Goal: Task Accomplishment & Management: Manage account settings

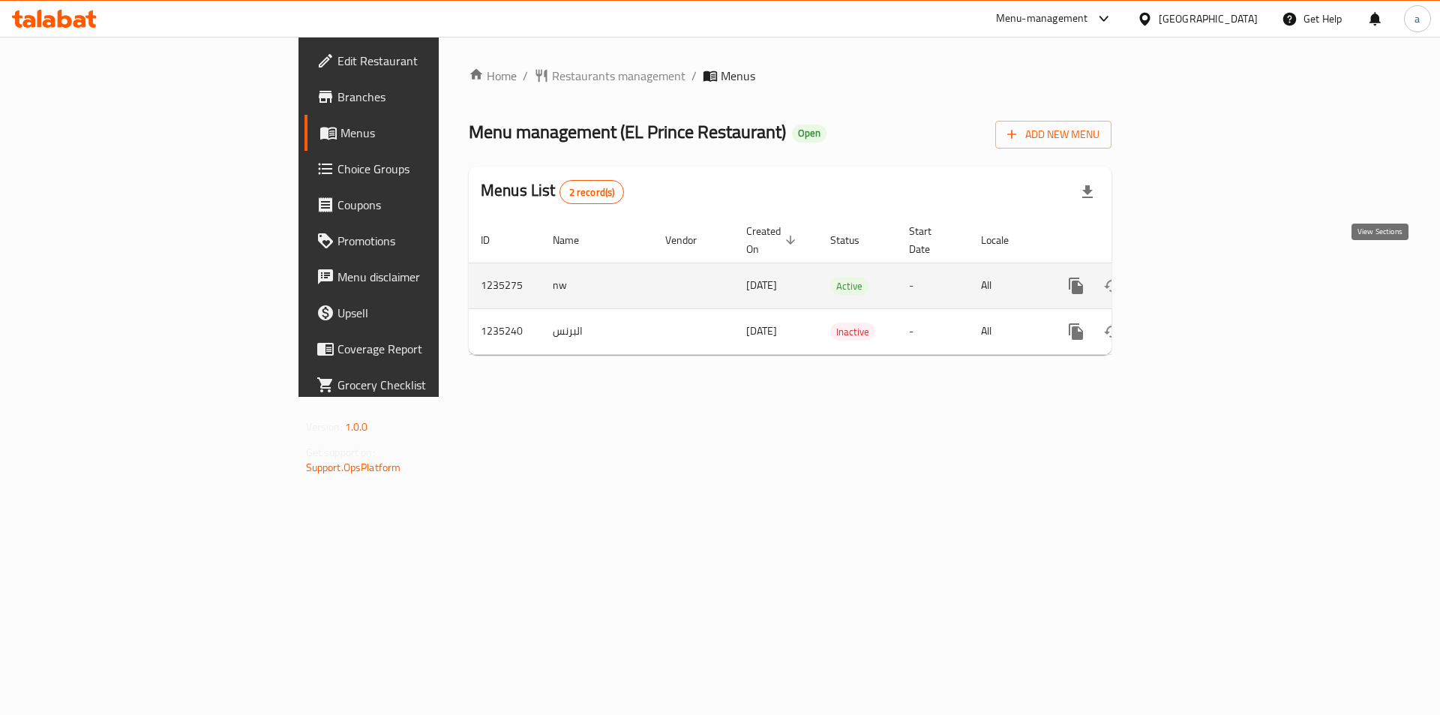
click at [1193, 277] on icon "enhanced table" at bounding box center [1184, 286] width 18 height 18
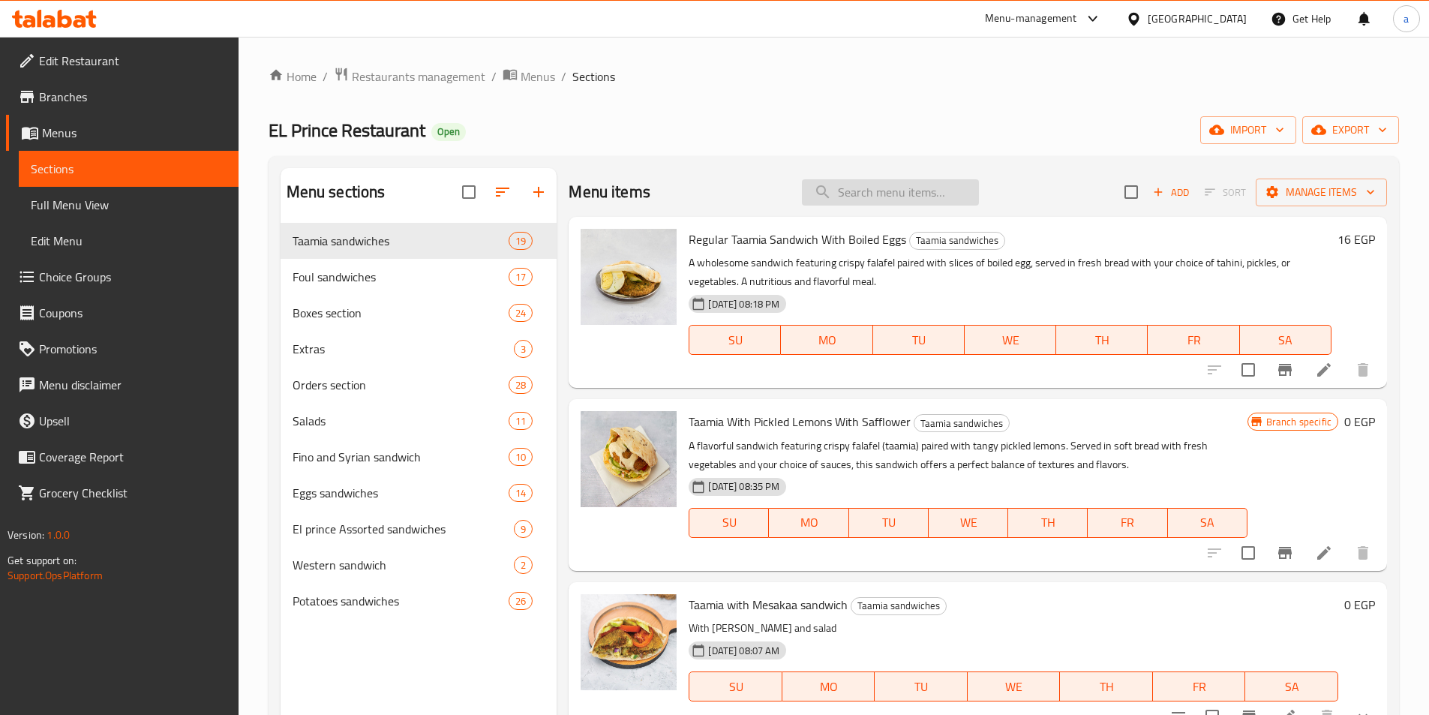
click at [910, 181] on input "search" at bounding box center [890, 192] width 177 height 26
paste input "Qamaty Taamia sandwich"
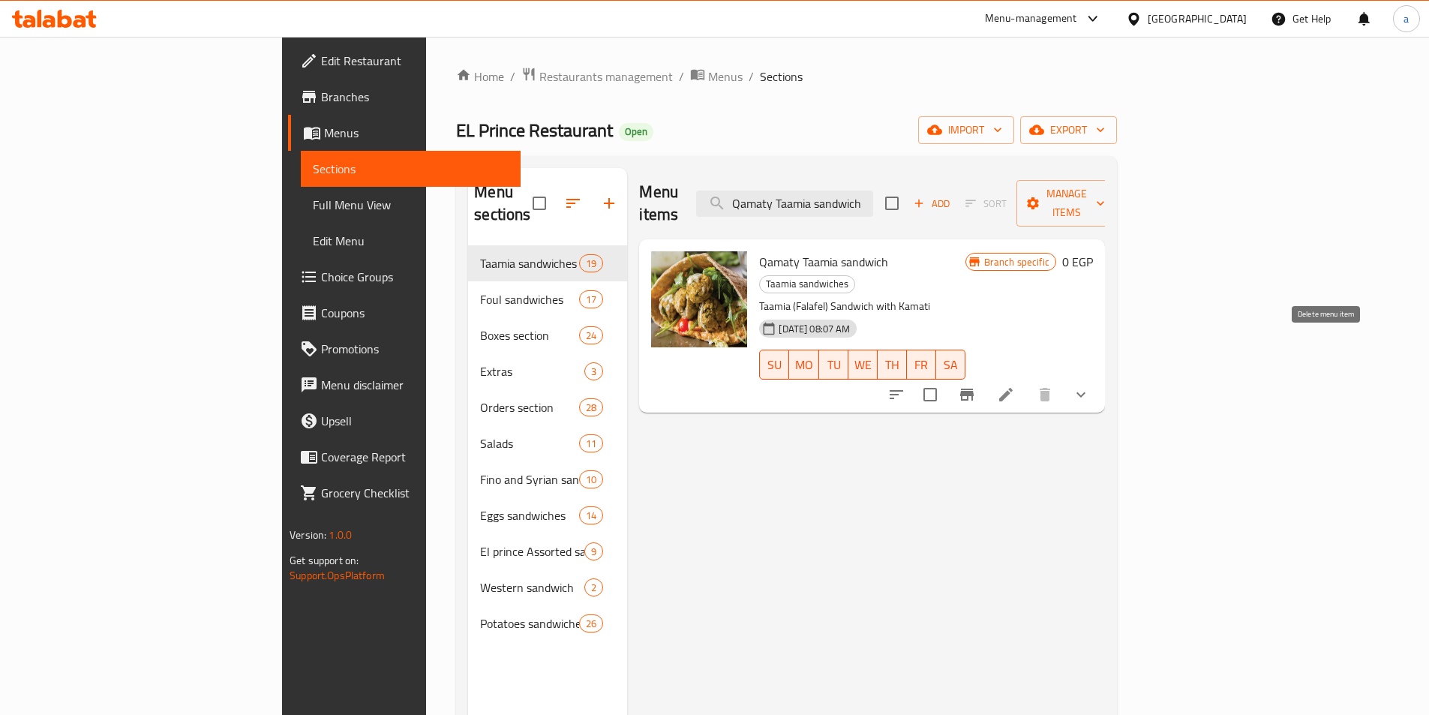
type input "Qamaty Taamia sandwich"
click at [1015, 385] on icon at bounding box center [1006, 394] width 18 height 18
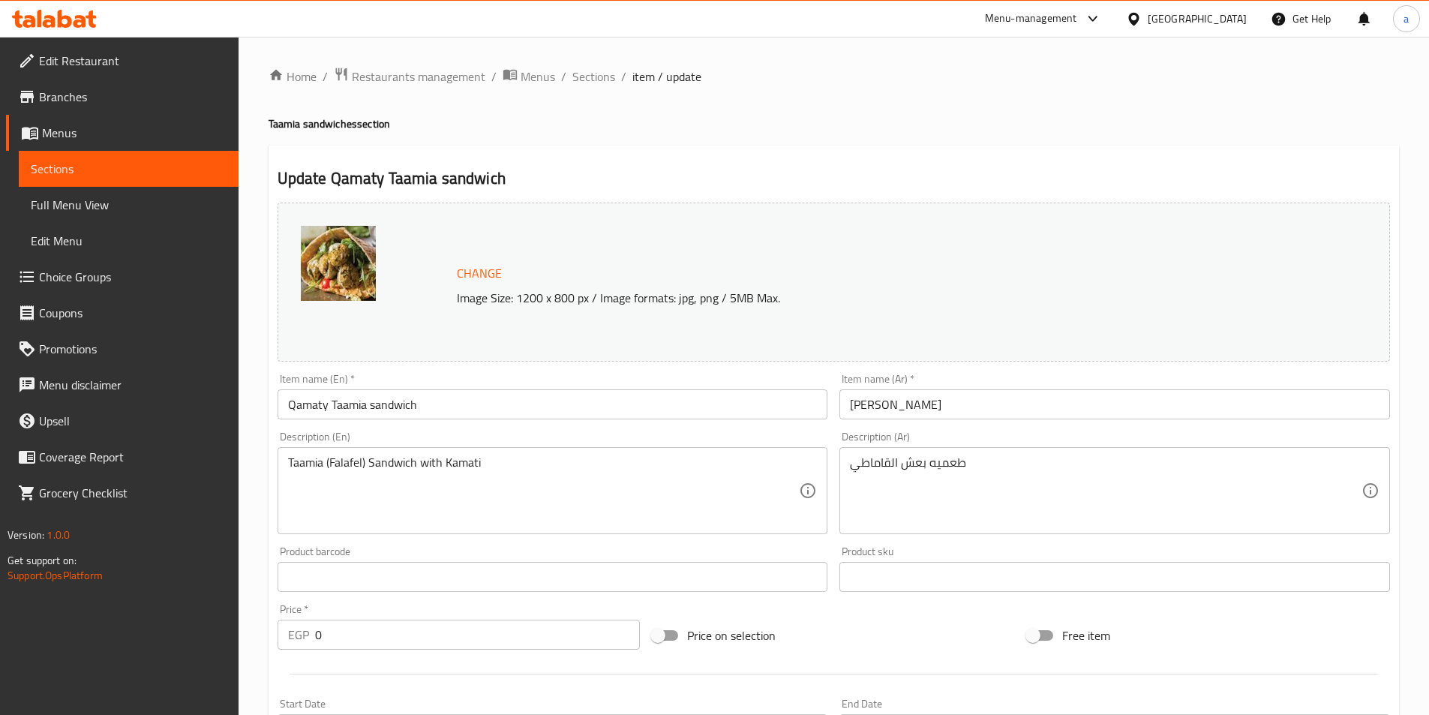
click at [174, 175] on span "Sections" at bounding box center [129, 169] width 196 height 18
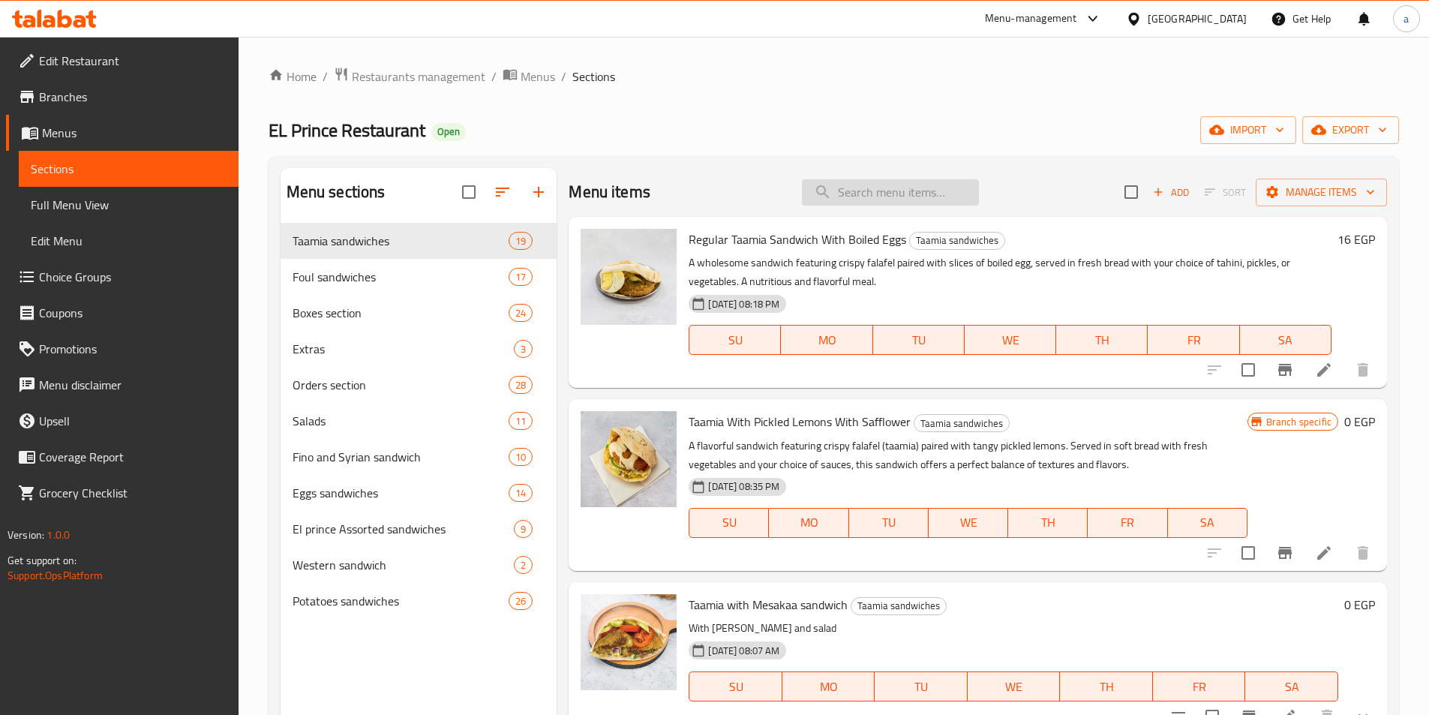
click at [925, 188] on input "search" at bounding box center [890, 192] width 177 height 26
paste input "El prince Taamia sandwich"
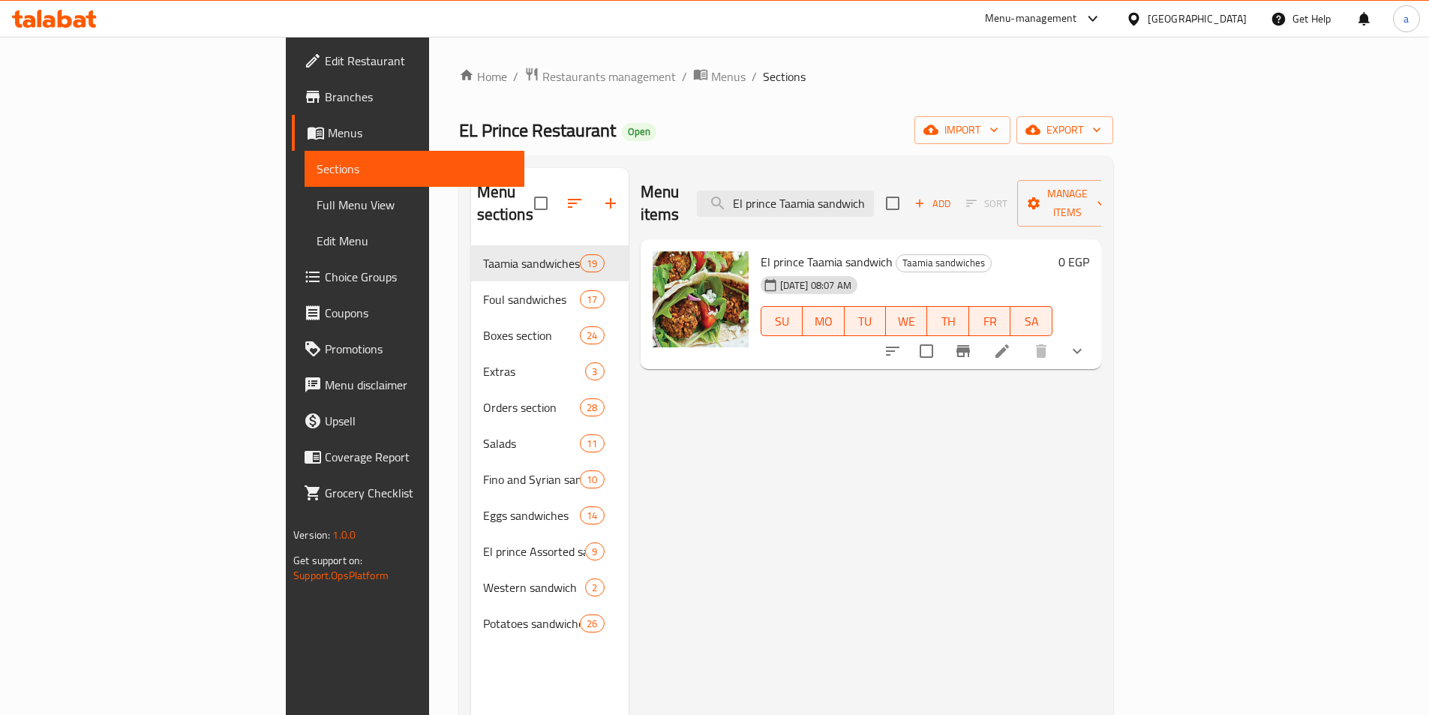
type input "El prince Taamia sandwich"
click at [1011, 342] on icon at bounding box center [1002, 351] width 18 height 18
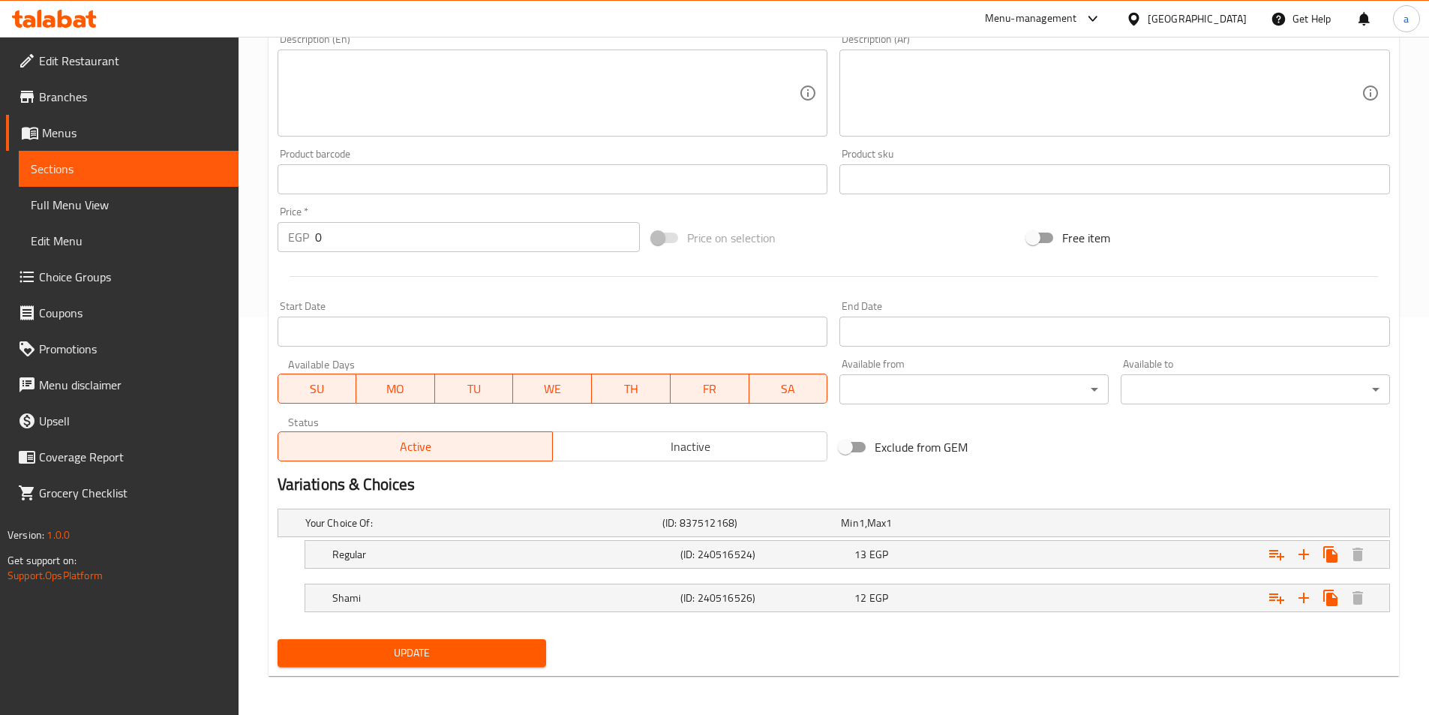
scroll to position [400, 0]
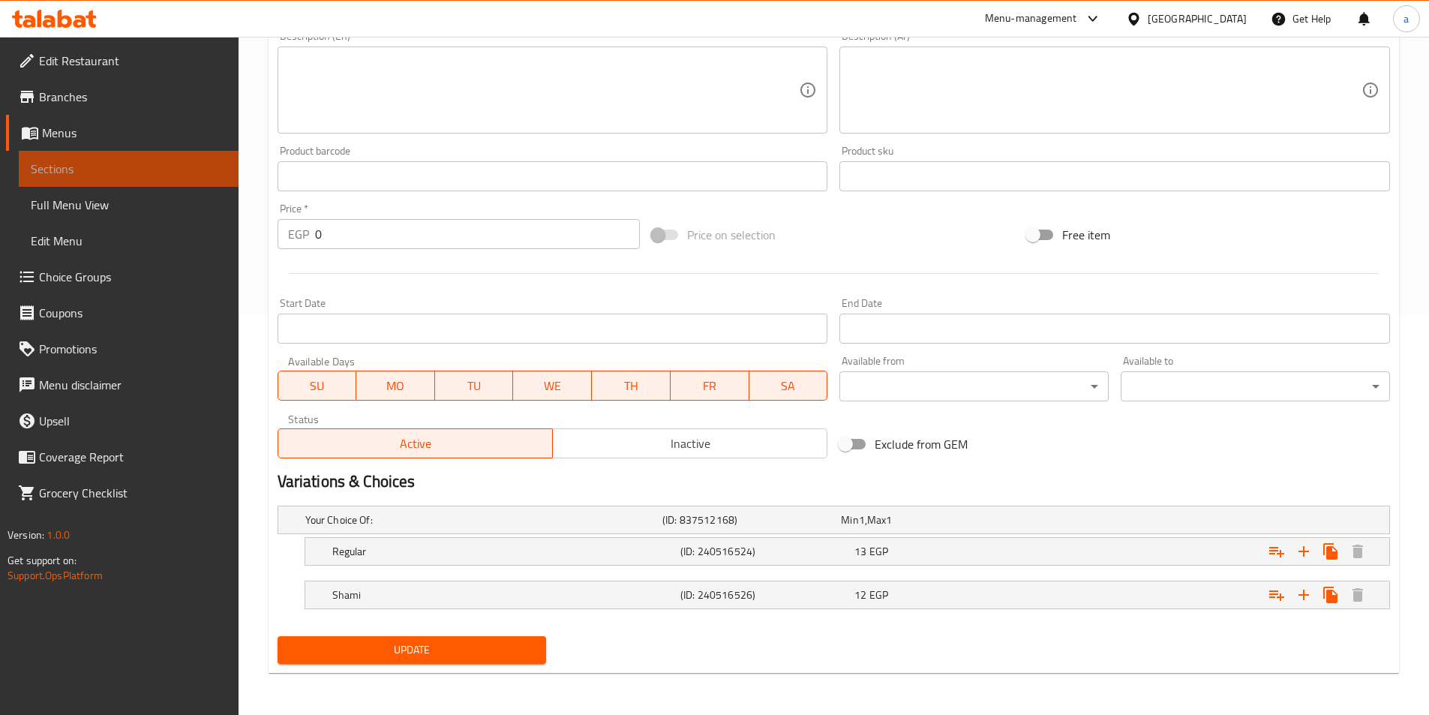
click at [105, 165] on span "Sections" at bounding box center [129, 169] width 196 height 18
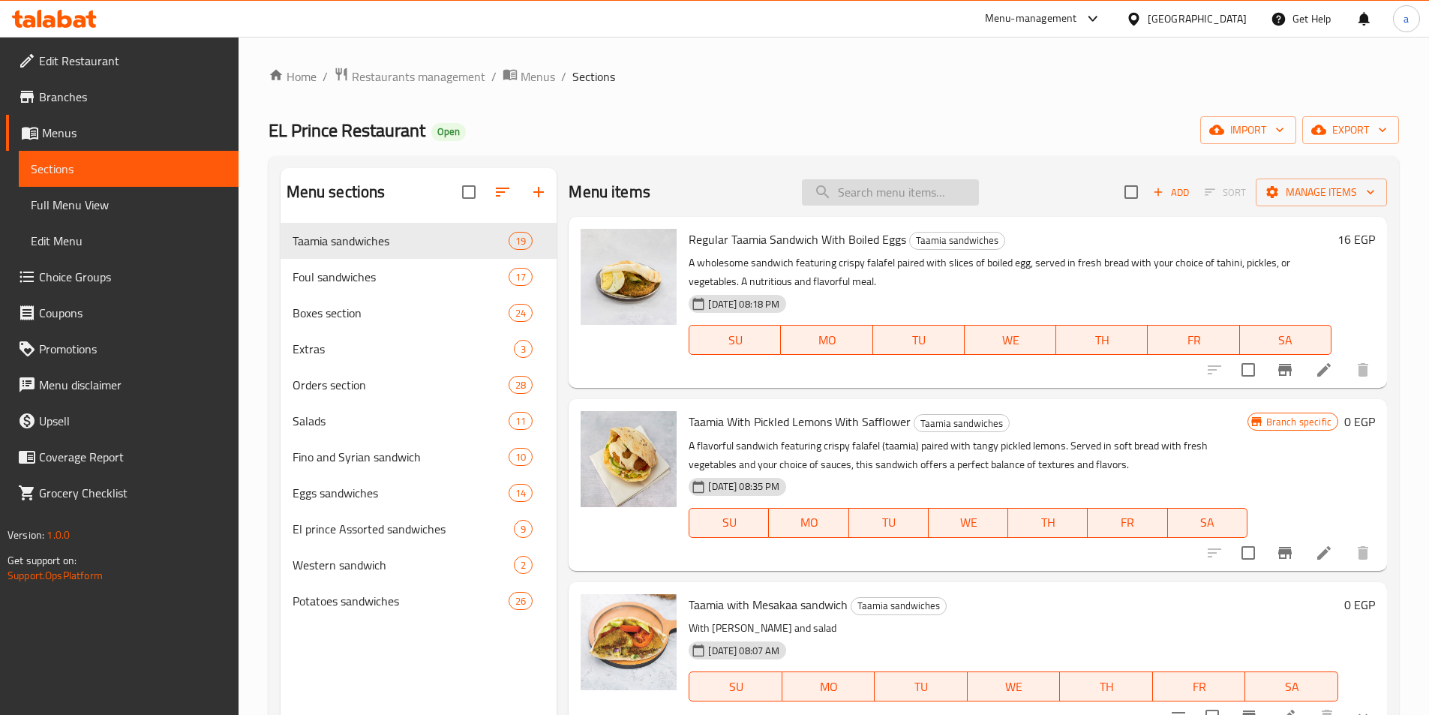
click at [869, 199] on input "search" at bounding box center [890, 192] width 177 height 26
paste input "Taamia sandwich"
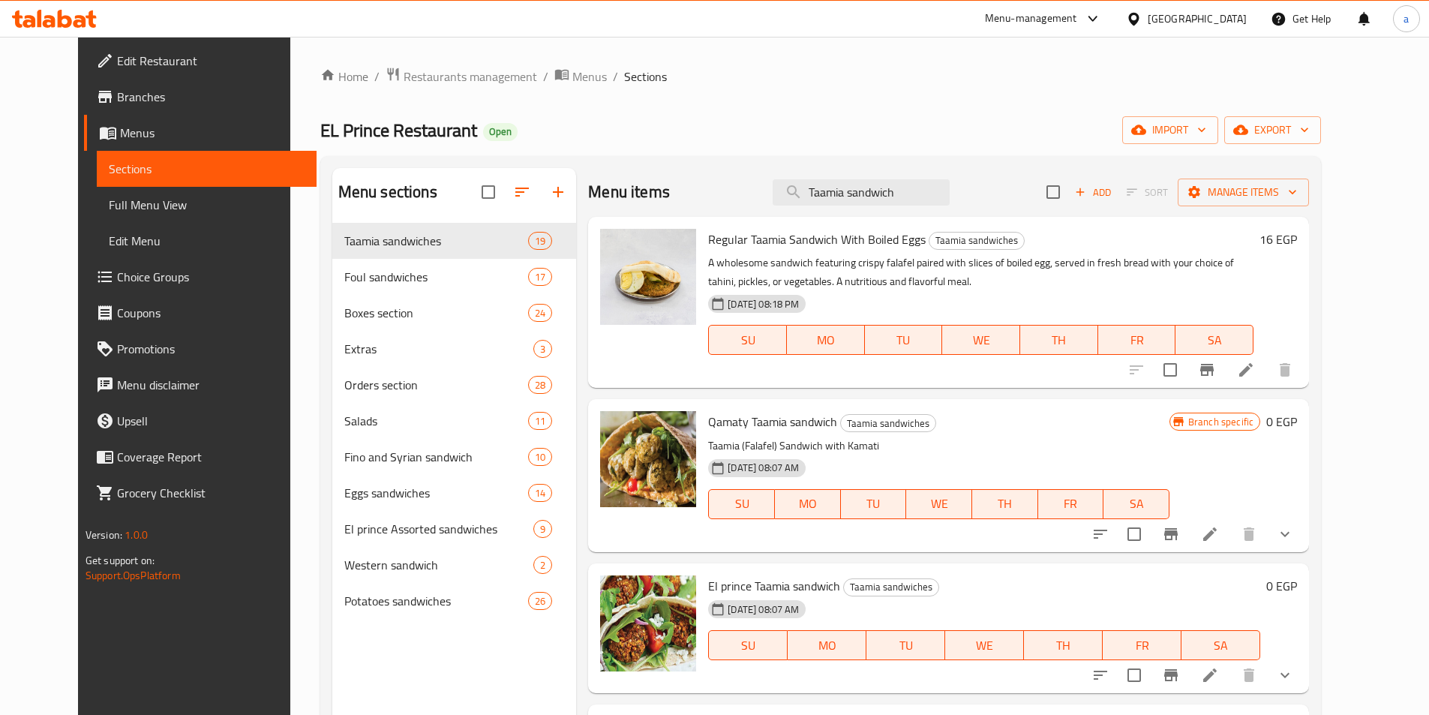
type input "Taamia sandwich"
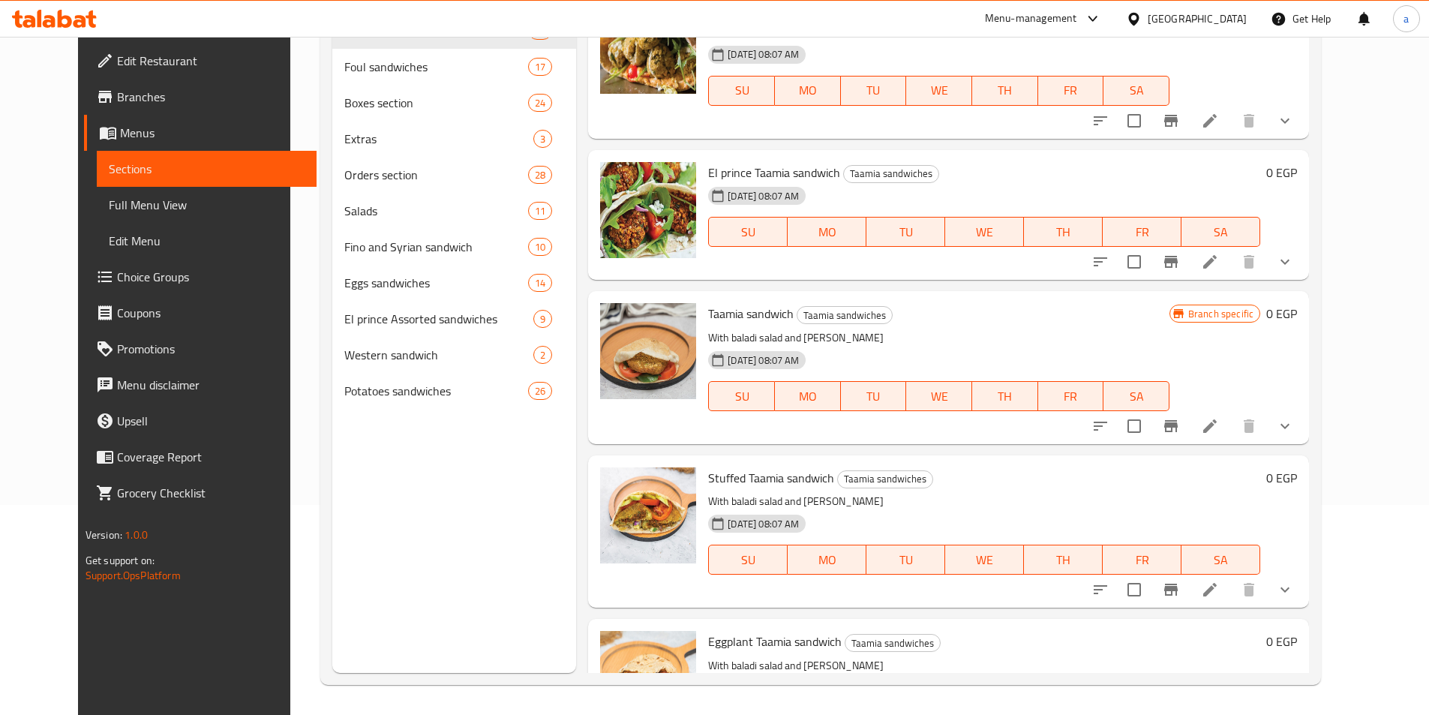
scroll to position [199, 0]
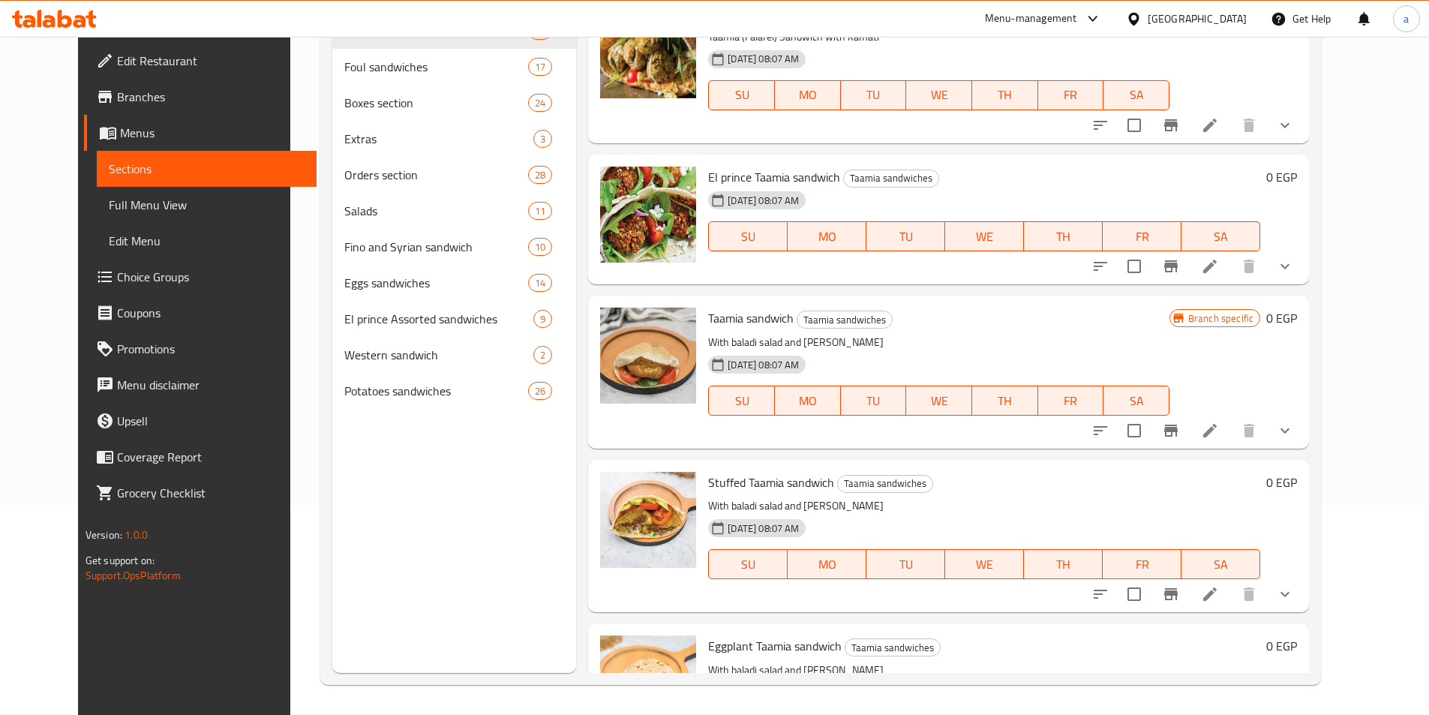
click at [1231, 420] on li at bounding box center [1210, 430] width 42 height 27
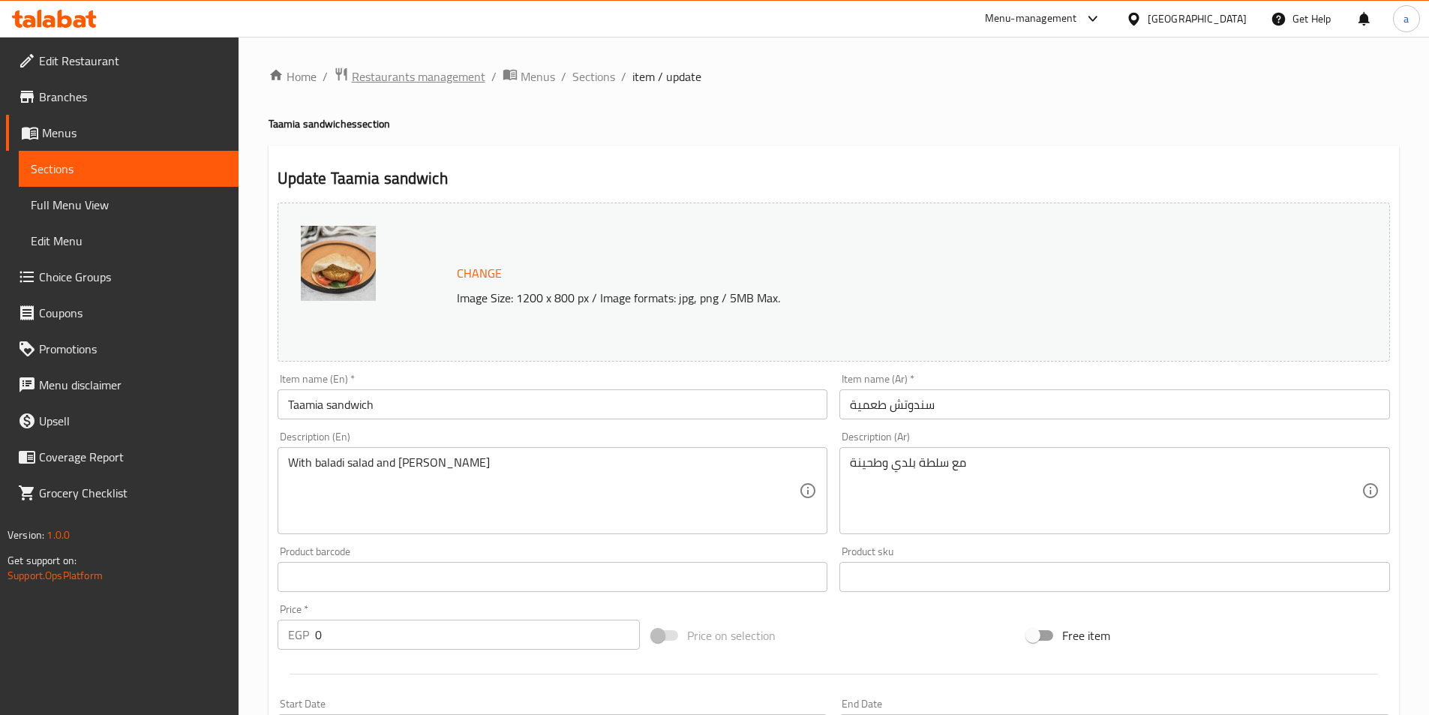
click at [466, 77] on span "Restaurants management" at bounding box center [418, 76] width 133 height 18
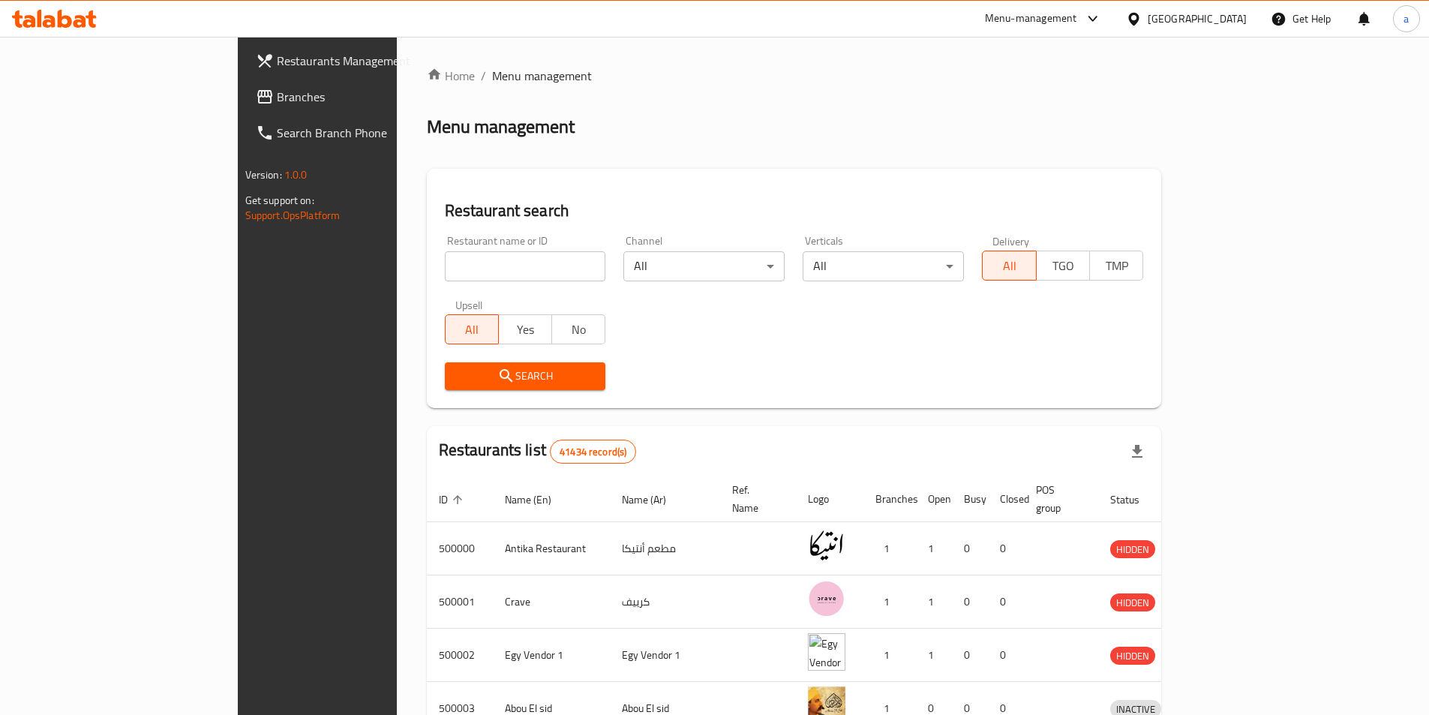
click at [277, 95] on span "Branches" at bounding box center [370, 97] width 187 height 18
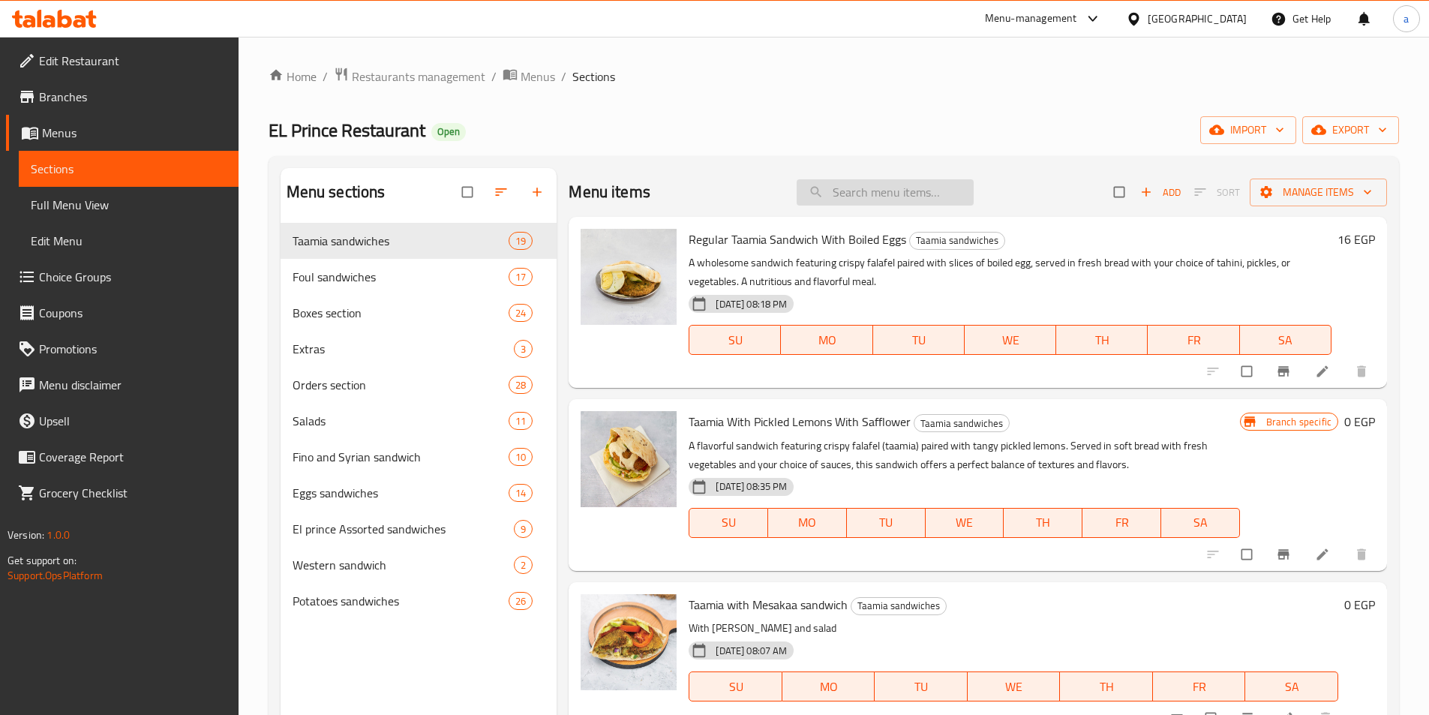
click at [859, 183] on input "search" at bounding box center [884, 192] width 177 height 26
paste input "Stuffed Taamia sandwich"
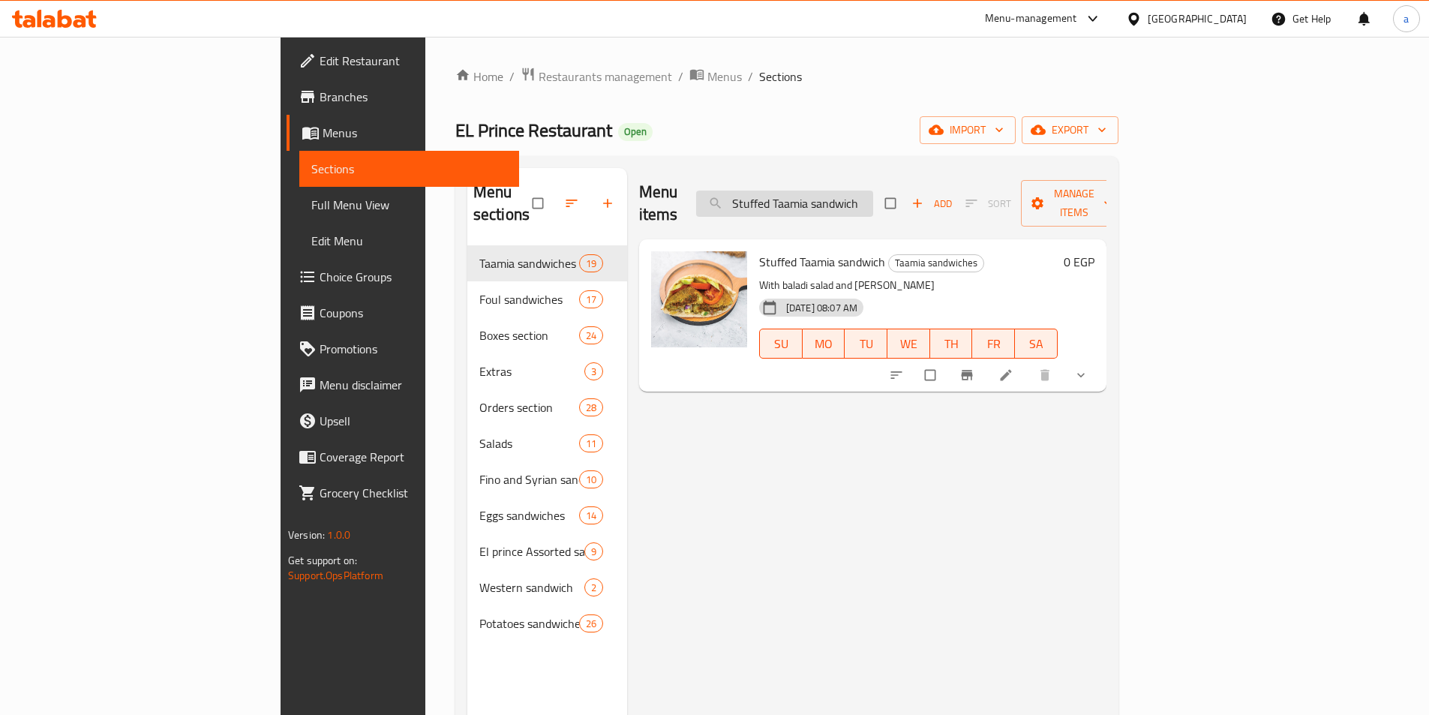
type input "Stuffed Taamia sandwich"
click at [1028, 363] on li at bounding box center [1007, 375] width 42 height 24
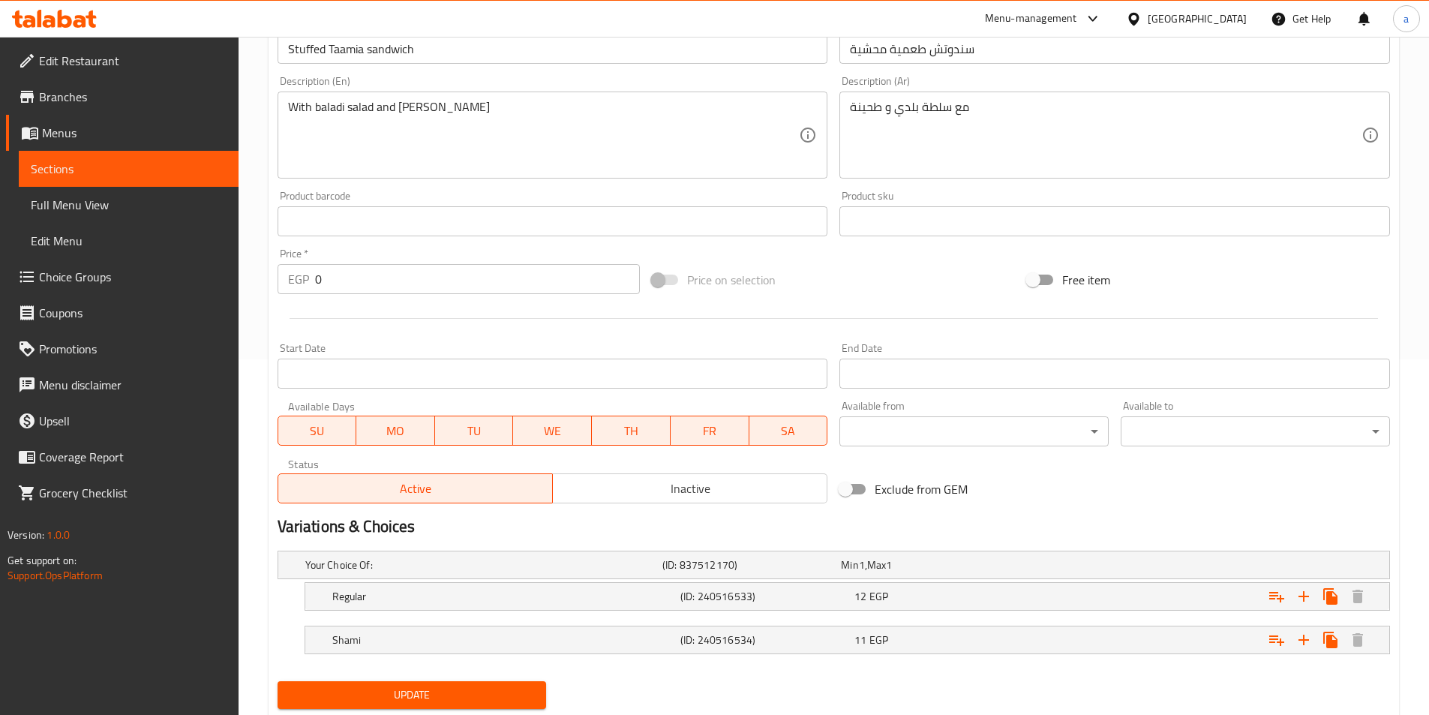
scroll to position [400, 0]
